Goal: Information Seeking & Learning: Learn about a topic

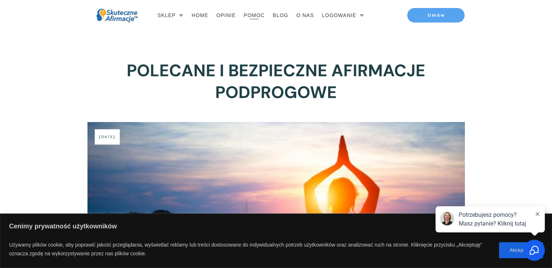
click at [245, 17] on span "POMOC" at bounding box center [254, 15] width 21 height 10
click at [283, 16] on span "BLOG" at bounding box center [281, 15] width 16 height 10
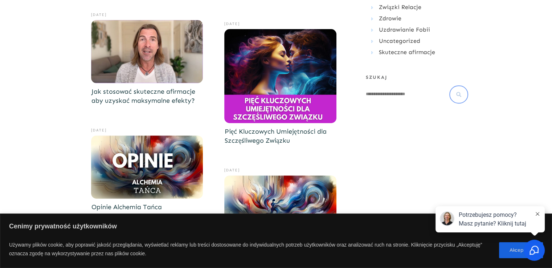
scroll to position [266, 0]
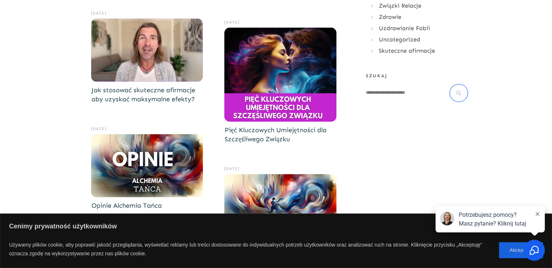
click at [148, 96] on link "Jak stosować skuteczne afirmacje aby uzyskać maksymalne efekty?" at bounding box center [143, 94] width 104 height 17
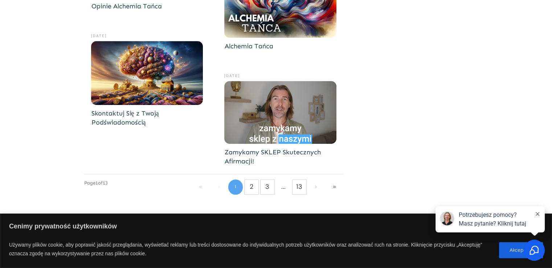
scroll to position [475, 0]
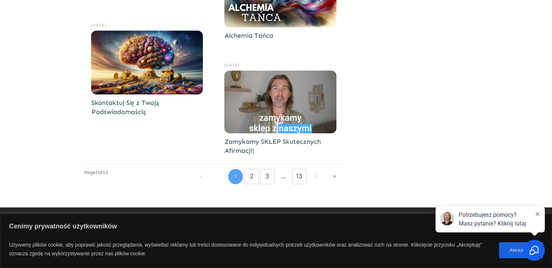
click at [248, 144] on link "Zamykamy SKLEP Skutecznych Afirmacji!" at bounding box center [273, 146] width 96 height 17
click at [300, 181] on link "13" at bounding box center [300, 176] width 14 height 12
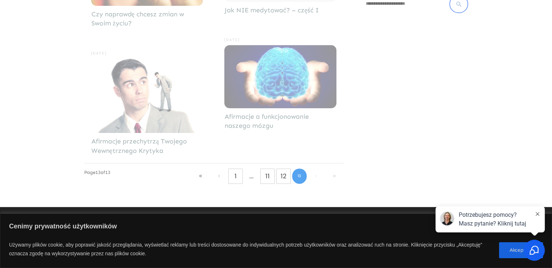
scroll to position [354, 0]
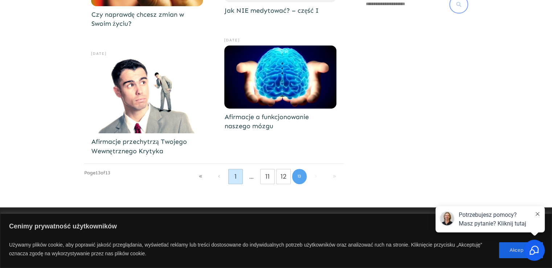
click at [236, 172] on link "1" at bounding box center [236, 177] width 14 height 12
